Goal: Task Accomplishment & Management: Manage account settings

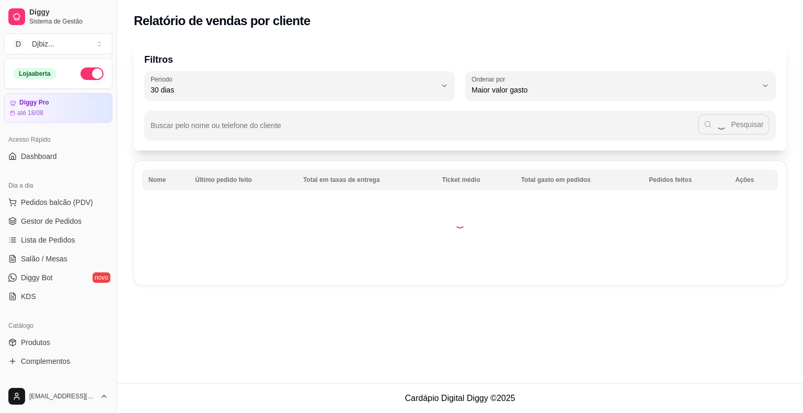
select select "30"
select select "HIGHEST_TOTAL_SPENT_WITH_ORDERS"
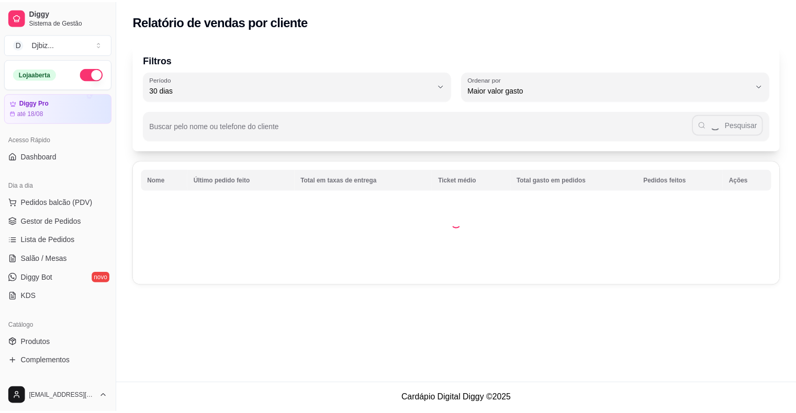
scroll to position [314, 0]
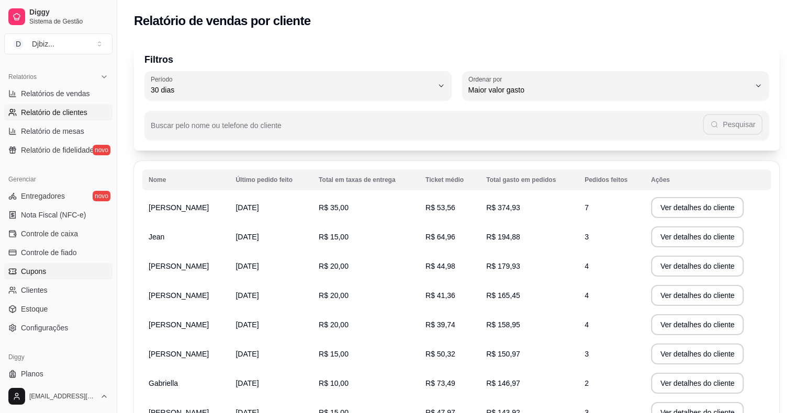
click at [59, 276] on link "Cupons" at bounding box center [58, 271] width 108 height 17
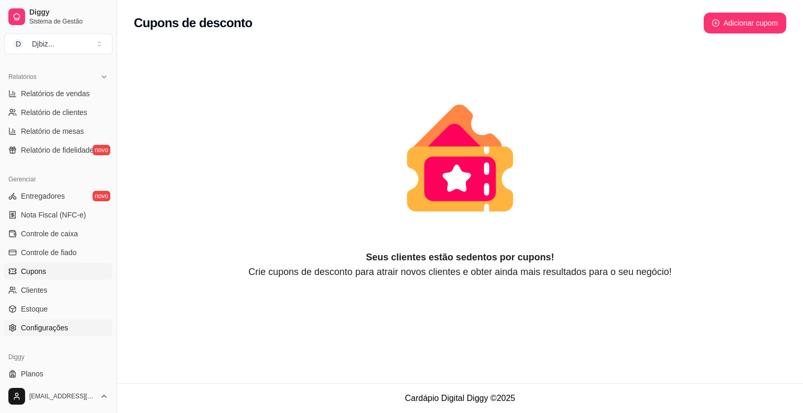
click at [68, 330] on link "Configurações" at bounding box center [58, 328] width 108 height 17
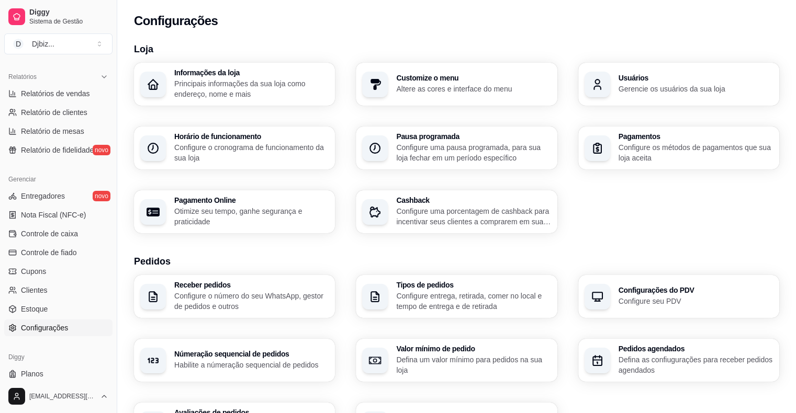
click at [265, 160] on p "Configure o cronograma de funcionamento da sua loja" at bounding box center [251, 152] width 154 height 21
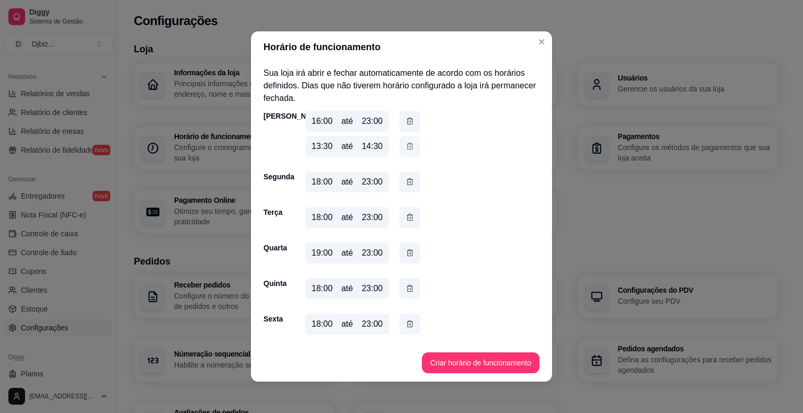
click at [406, 150] on icon "button" at bounding box center [410, 147] width 8 height 12
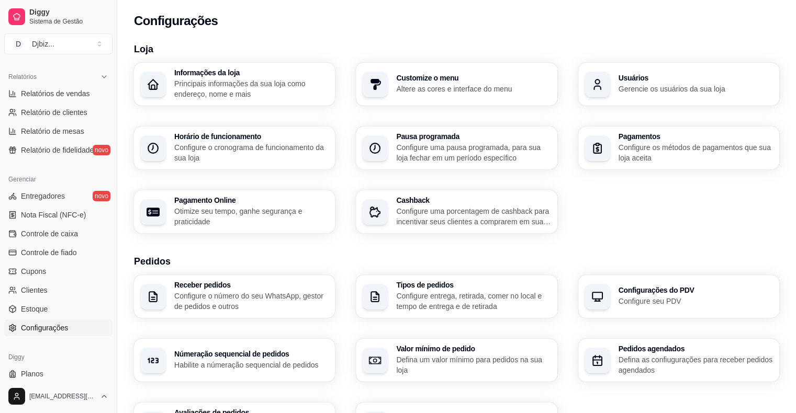
click at [416, 312] on div "Tipos de pedidos Configure entrega, retirada, comer no local e tempo de entrega…" at bounding box center [456, 296] width 201 height 43
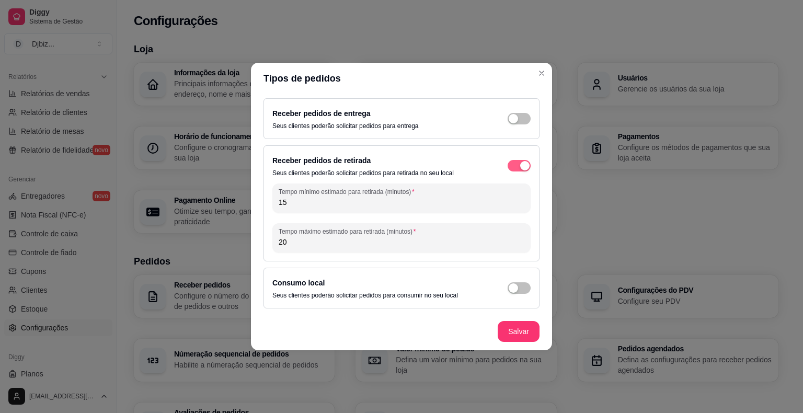
click at [523, 163] on div "button" at bounding box center [524, 165] width 9 height 9
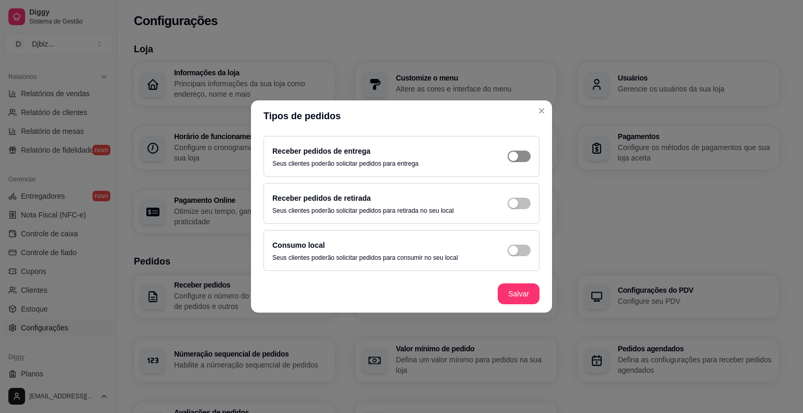
click at [527, 155] on span "button" at bounding box center [519, 157] width 23 height 12
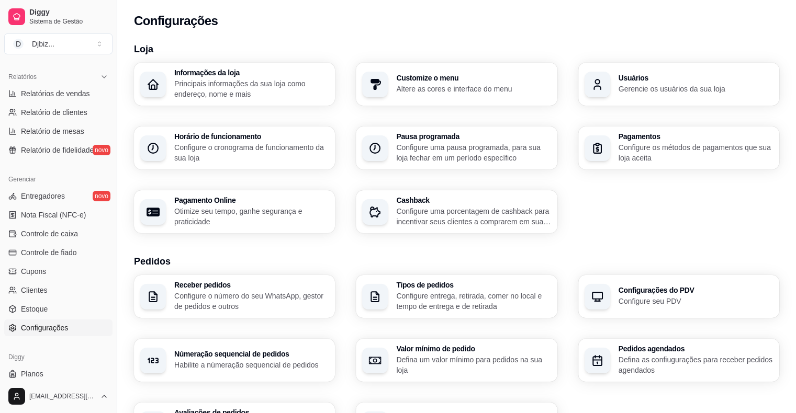
click at [567, 225] on div "Informações da loja Principais informações da sua loja como endereço, nome e ma…" at bounding box center [456, 148] width 645 height 171
